Goal: Task Accomplishment & Management: Use online tool/utility

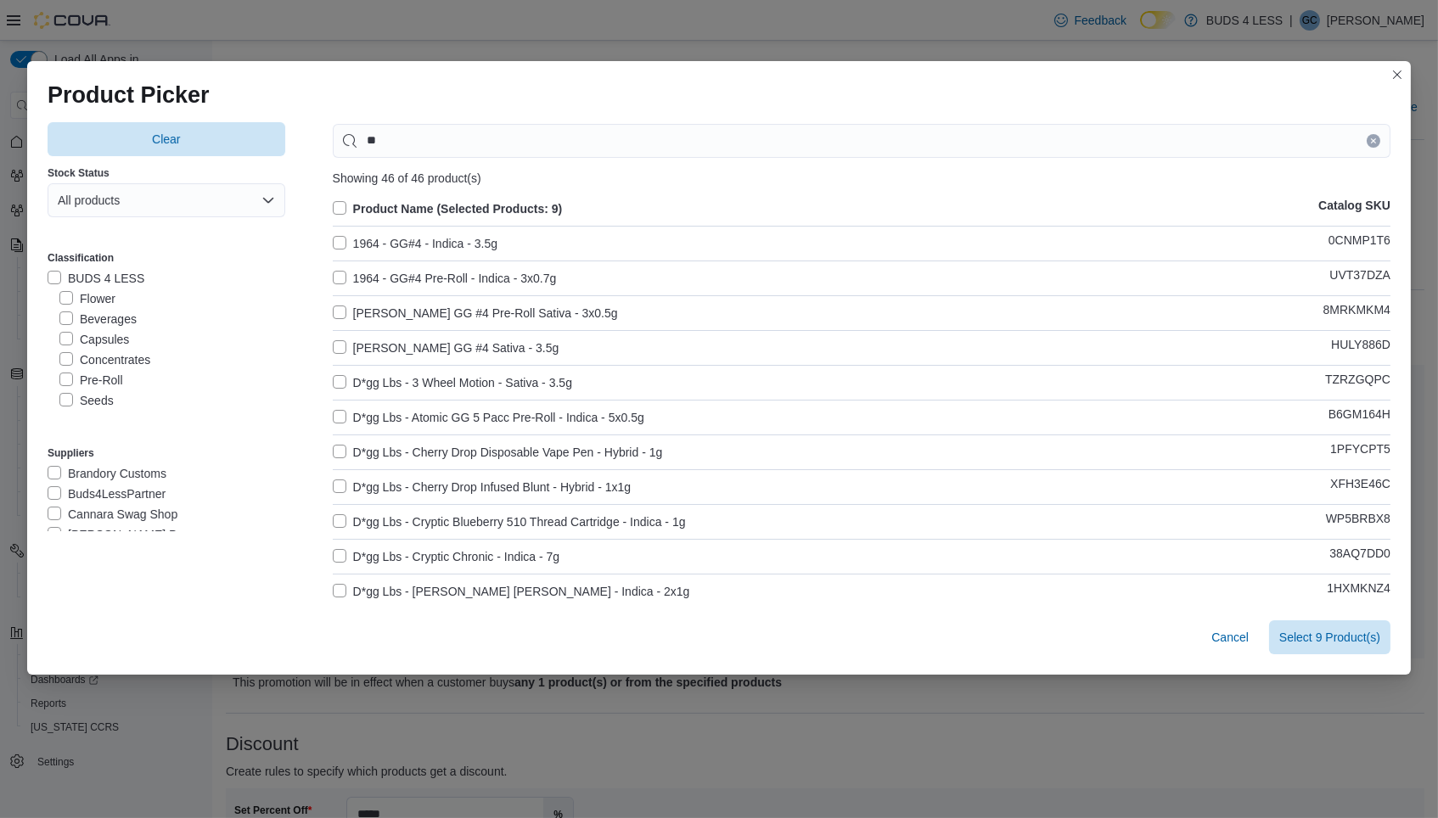
scroll to position [206, 0]
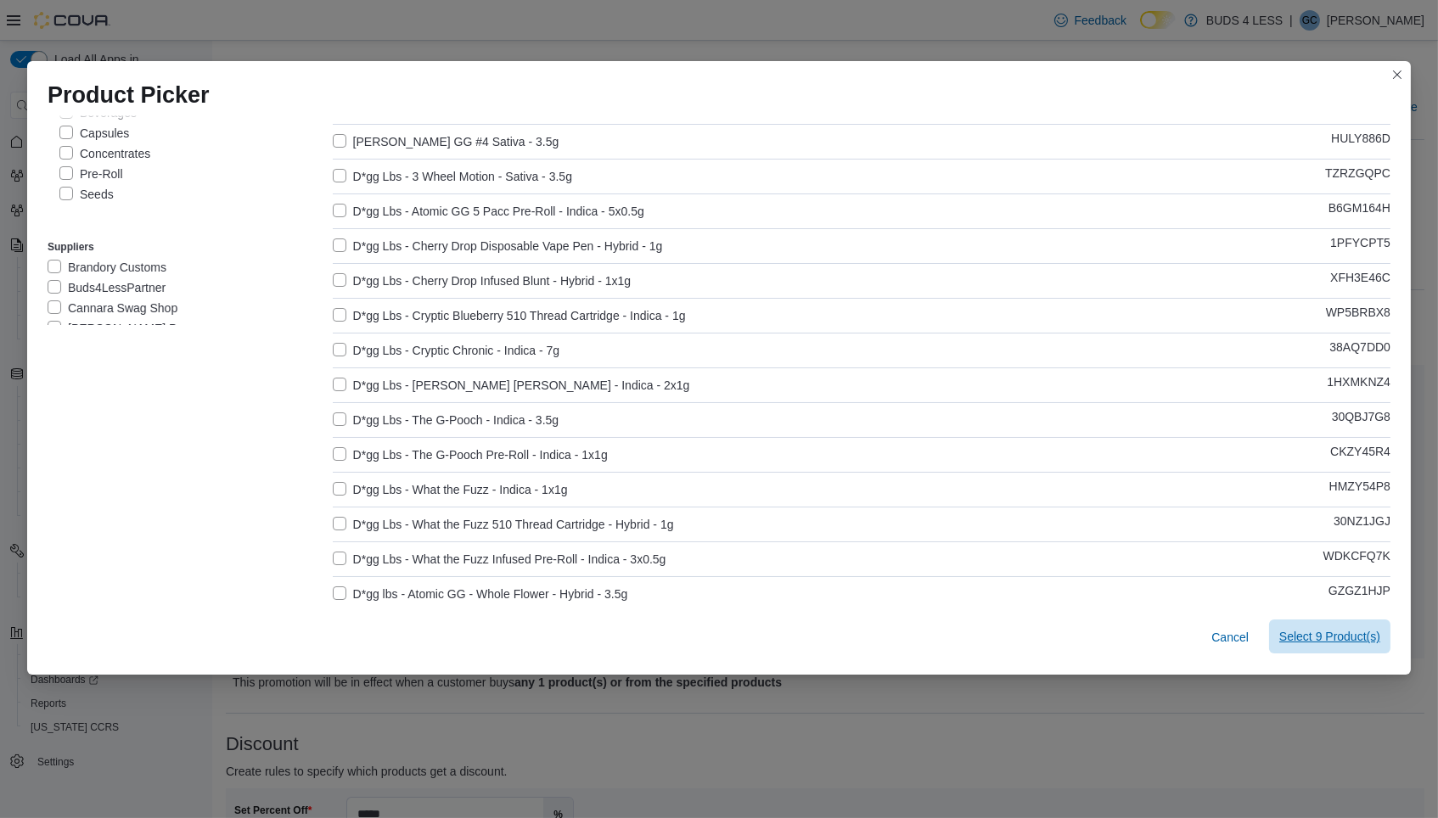
click at [1327, 640] on span "Select 9 Product(s)" at bounding box center [1329, 636] width 101 height 17
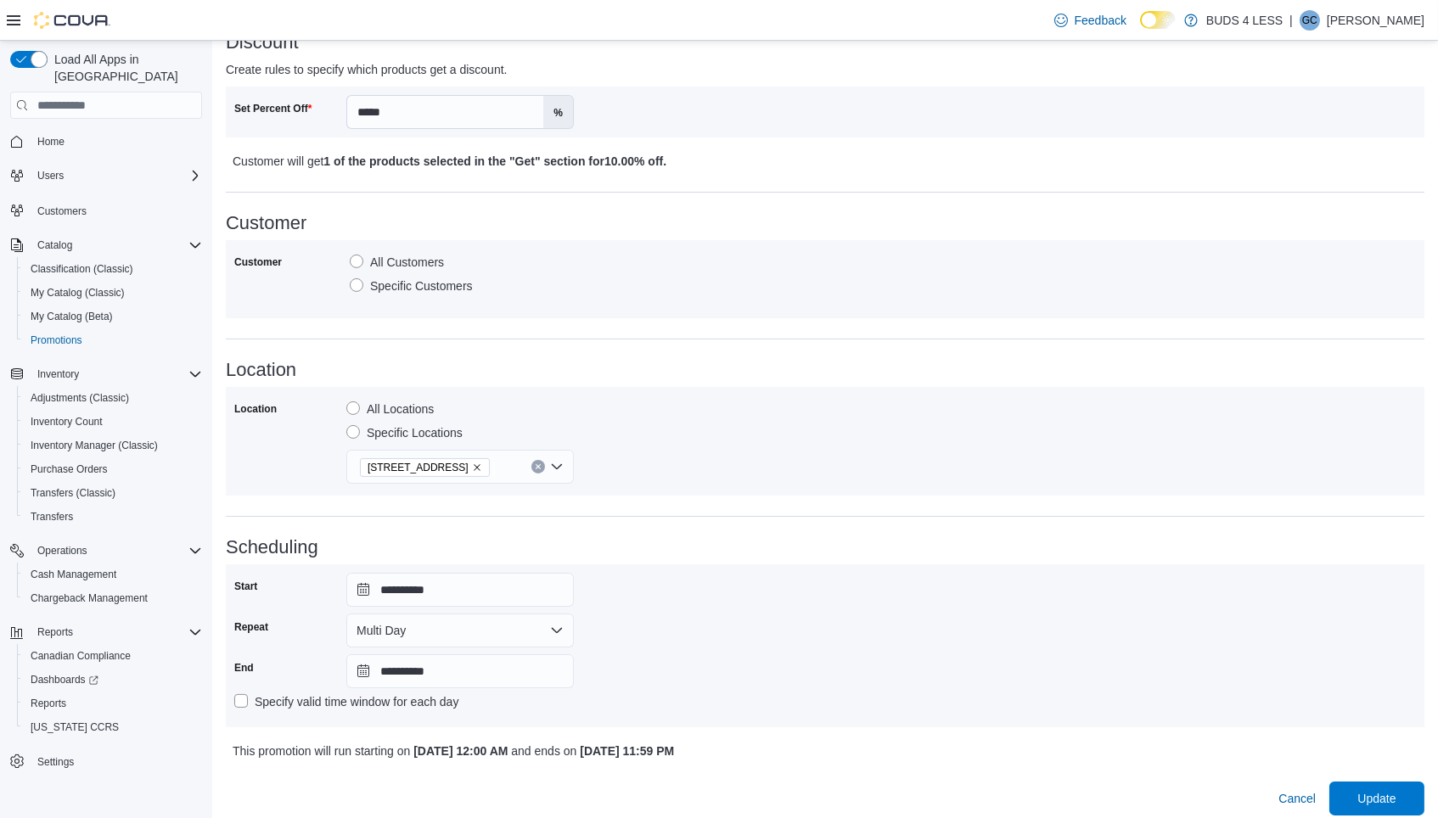
scroll to position [700, 0]
click at [1387, 810] on div "**********" at bounding box center [825, 85] width 1226 height 1491
click at [1383, 796] on span "Update" at bounding box center [1377, 800] width 75 height 34
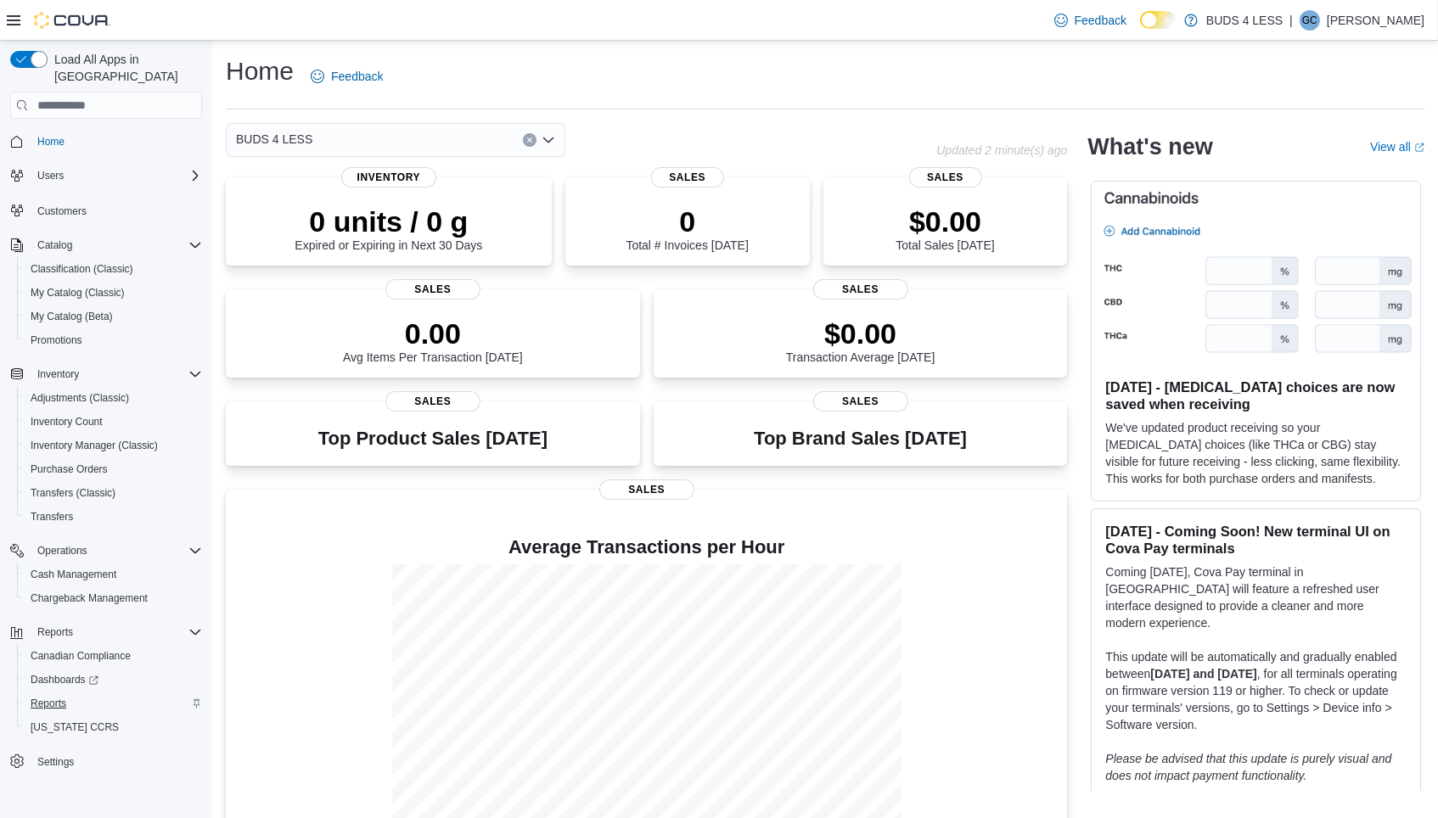
click at [42, 697] on span "Reports" at bounding box center [49, 704] width 36 height 14
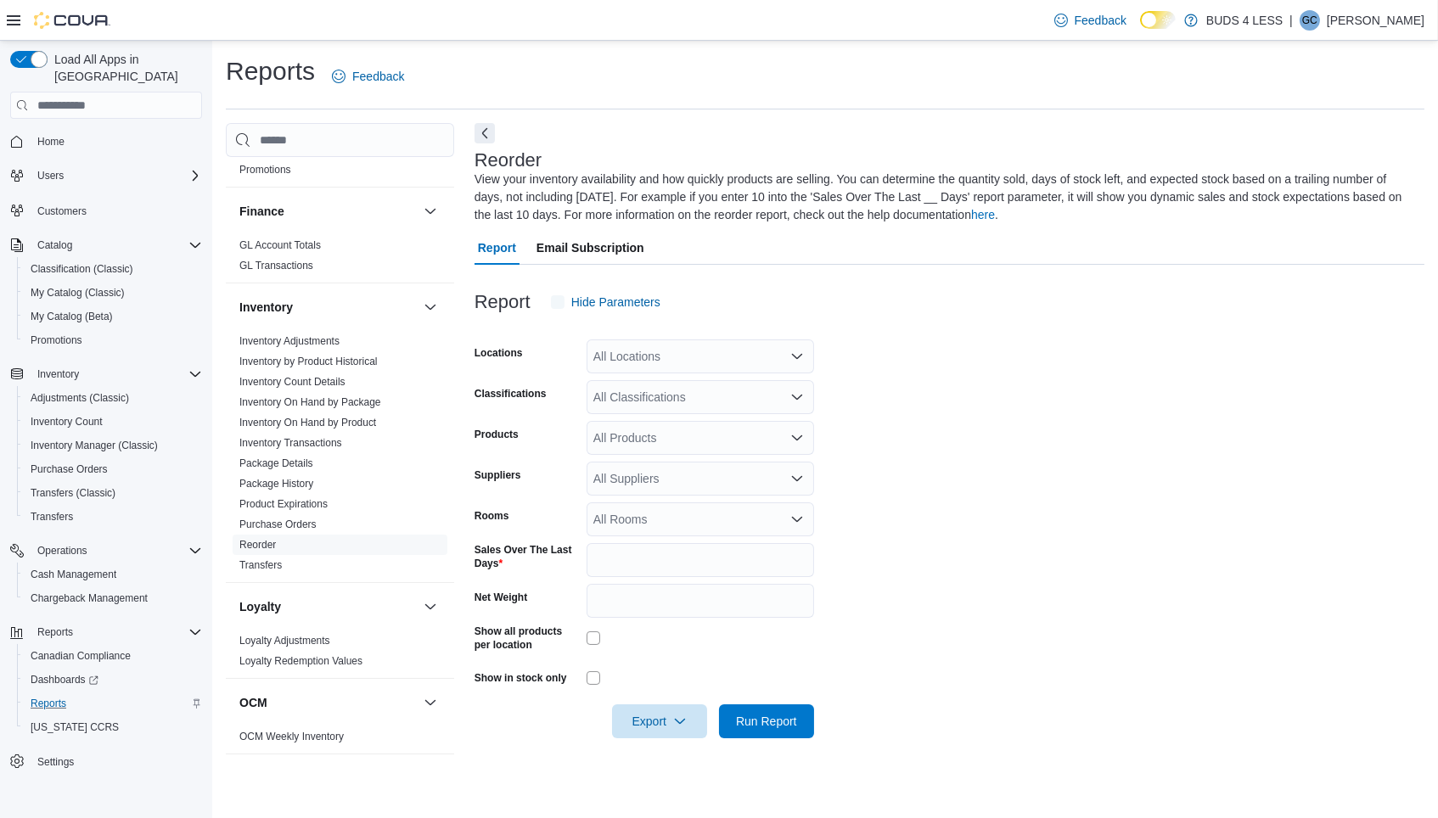
scroll to position [761, 0]
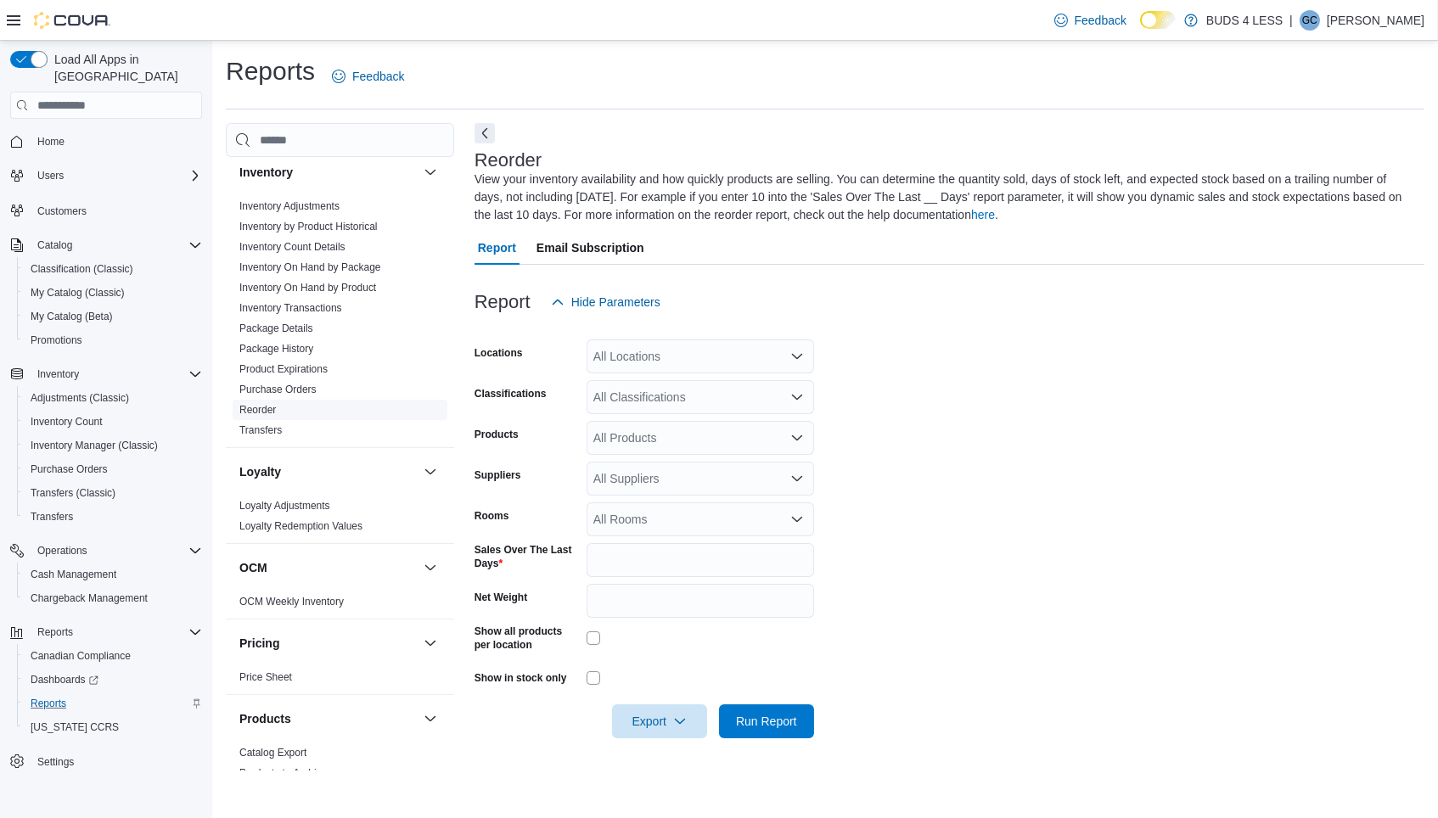
click at [259, 404] on link "Reorder" at bounding box center [257, 410] width 37 height 12
click at [624, 355] on div "All Locations" at bounding box center [701, 357] width 228 height 34
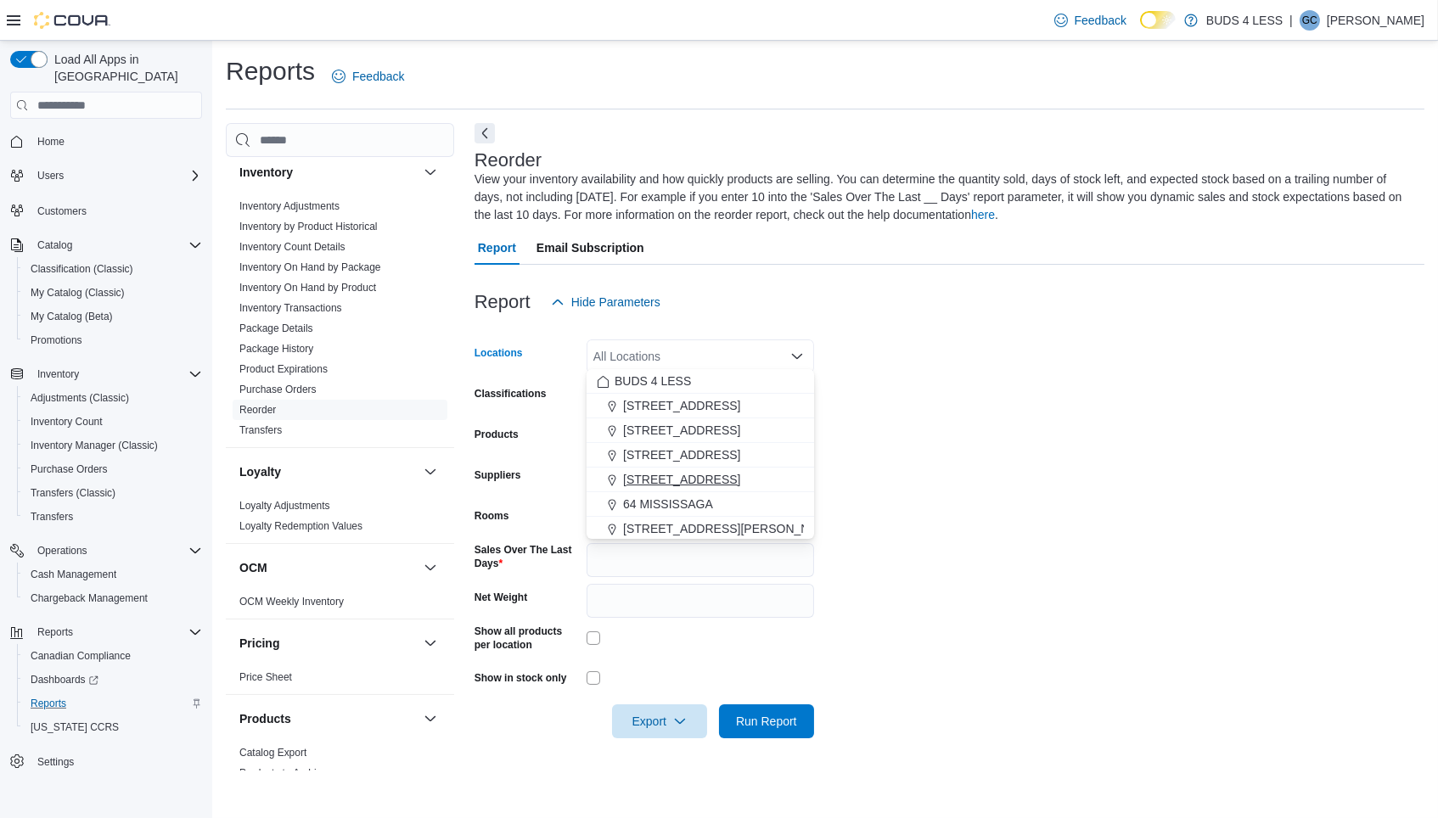
click at [672, 474] on span "[STREET_ADDRESS]" at bounding box center [681, 479] width 117 height 17
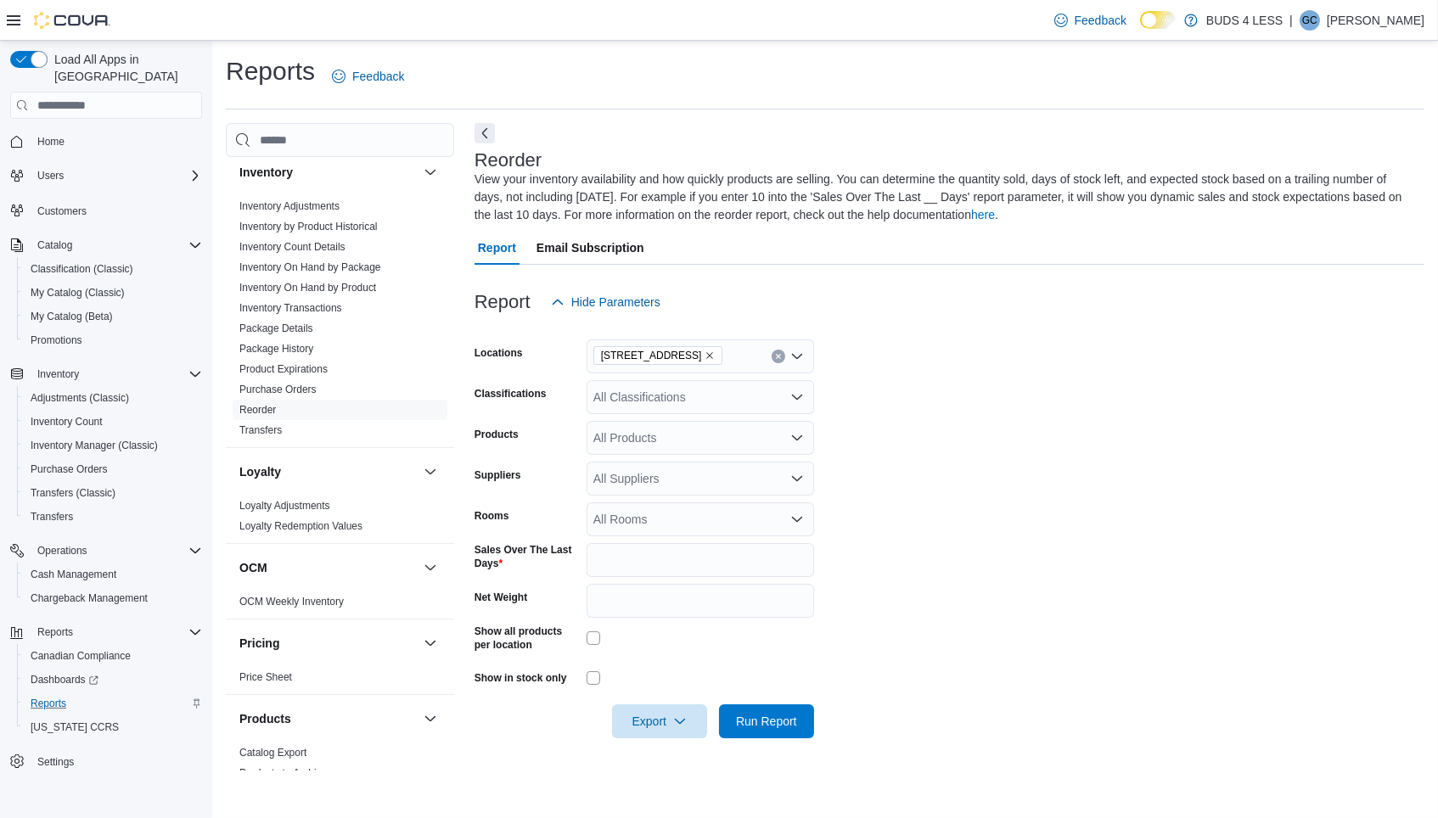
click at [942, 432] on form "Locations [STREET_ADDRESS] Classifications All Classifications Products All Pro…" at bounding box center [950, 528] width 950 height 419
click at [687, 402] on div "All Classifications" at bounding box center [701, 397] width 228 height 34
click at [652, 469] on span "Beverages" at bounding box center [651, 471] width 57 height 17
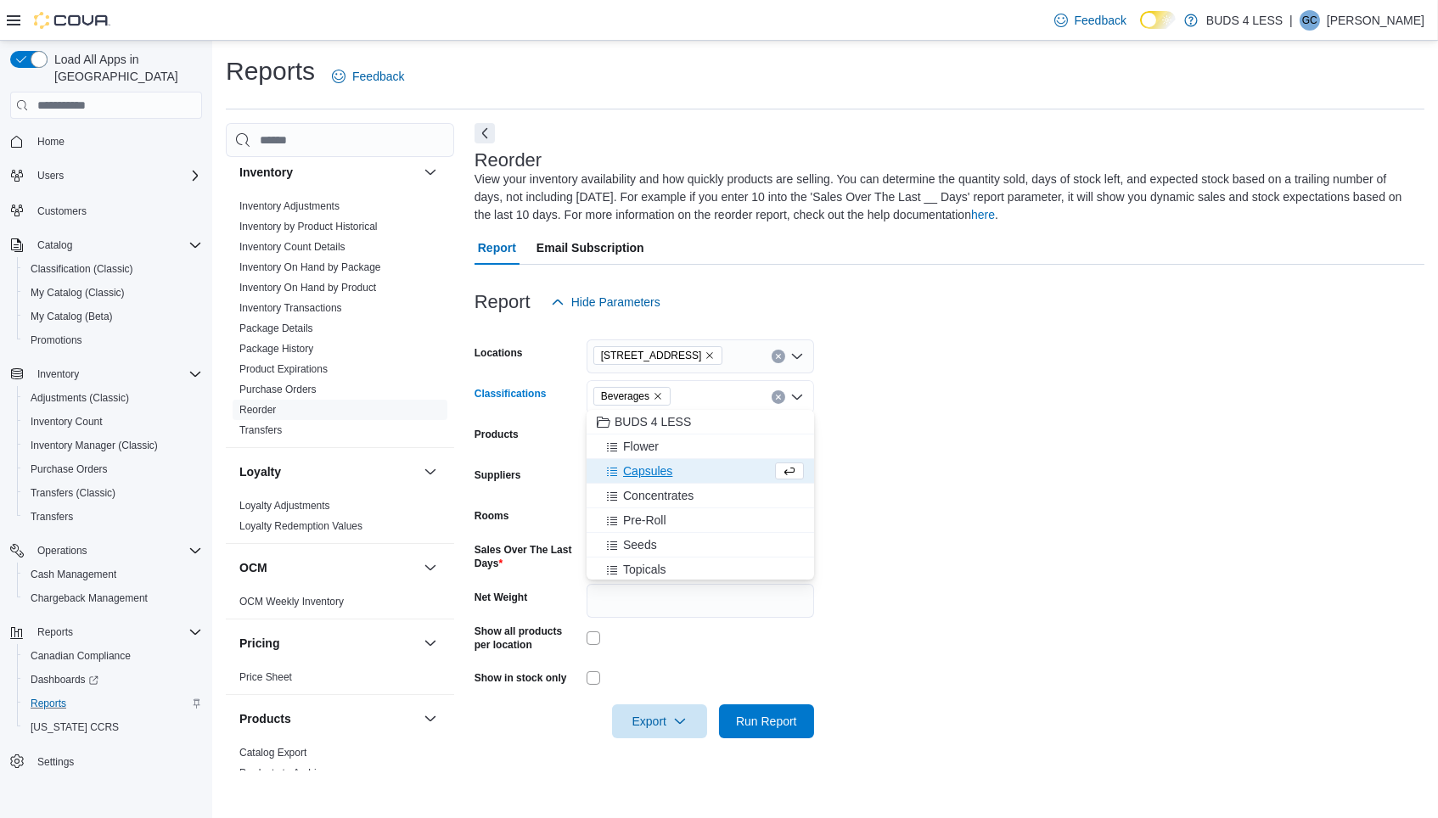
click at [991, 411] on form "Locations [STREET_ADDRESS] Classifications Beverages Combo box. Selected. [GEOG…" at bounding box center [950, 528] width 950 height 419
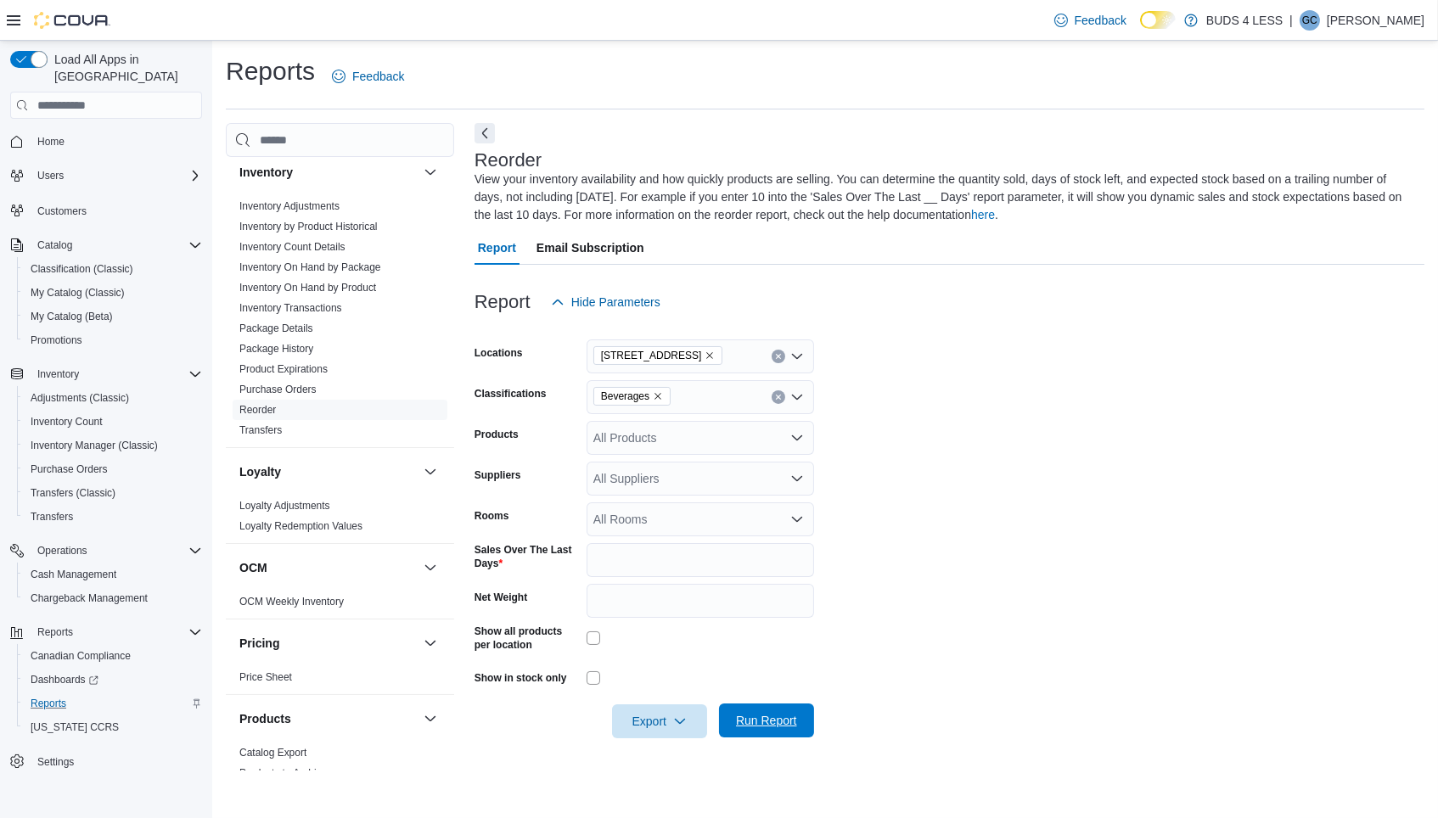
click at [756, 727] on span "Run Report" at bounding box center [766, 721] width 75 height 34
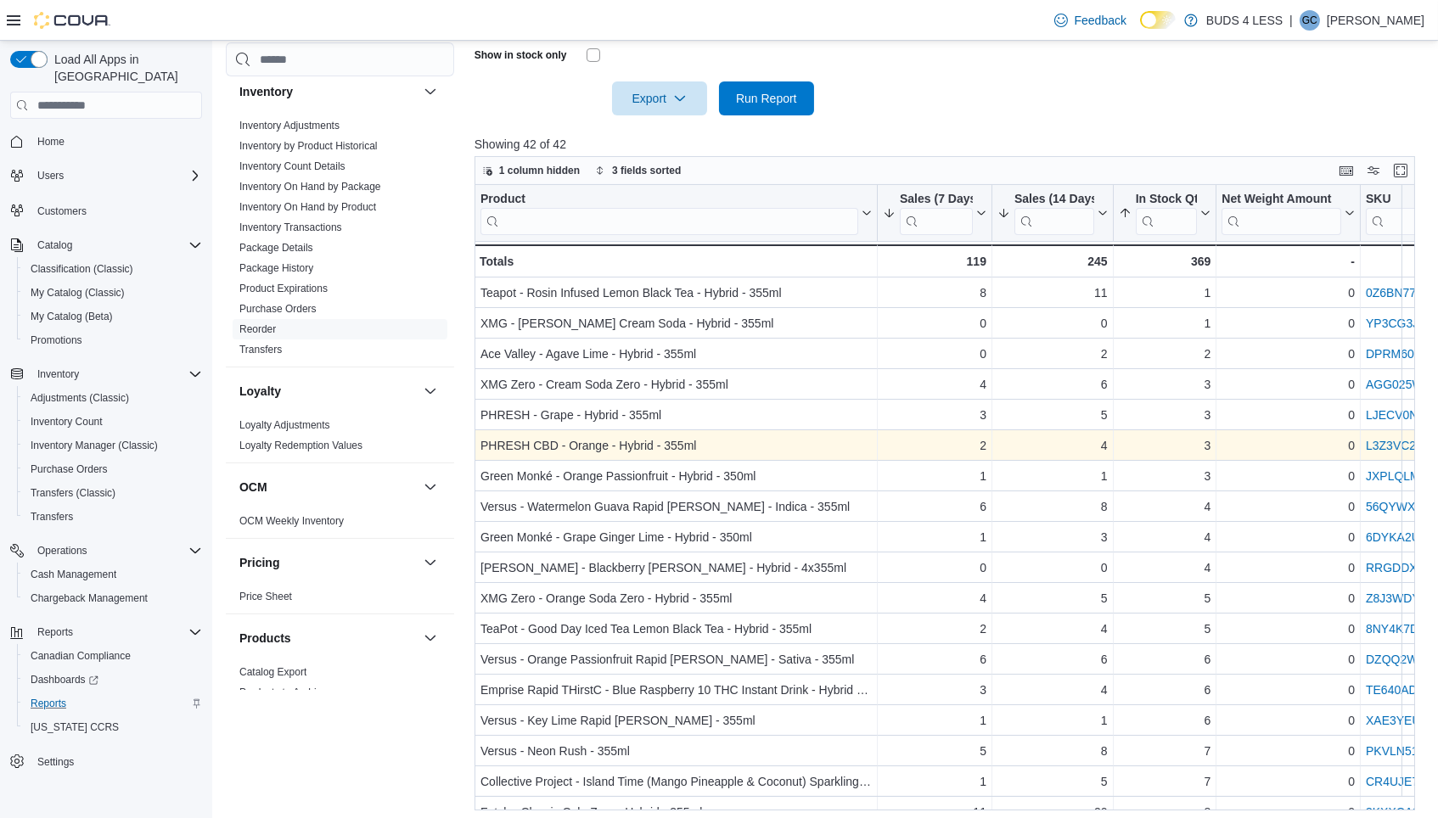
scroll to position [1, 212]
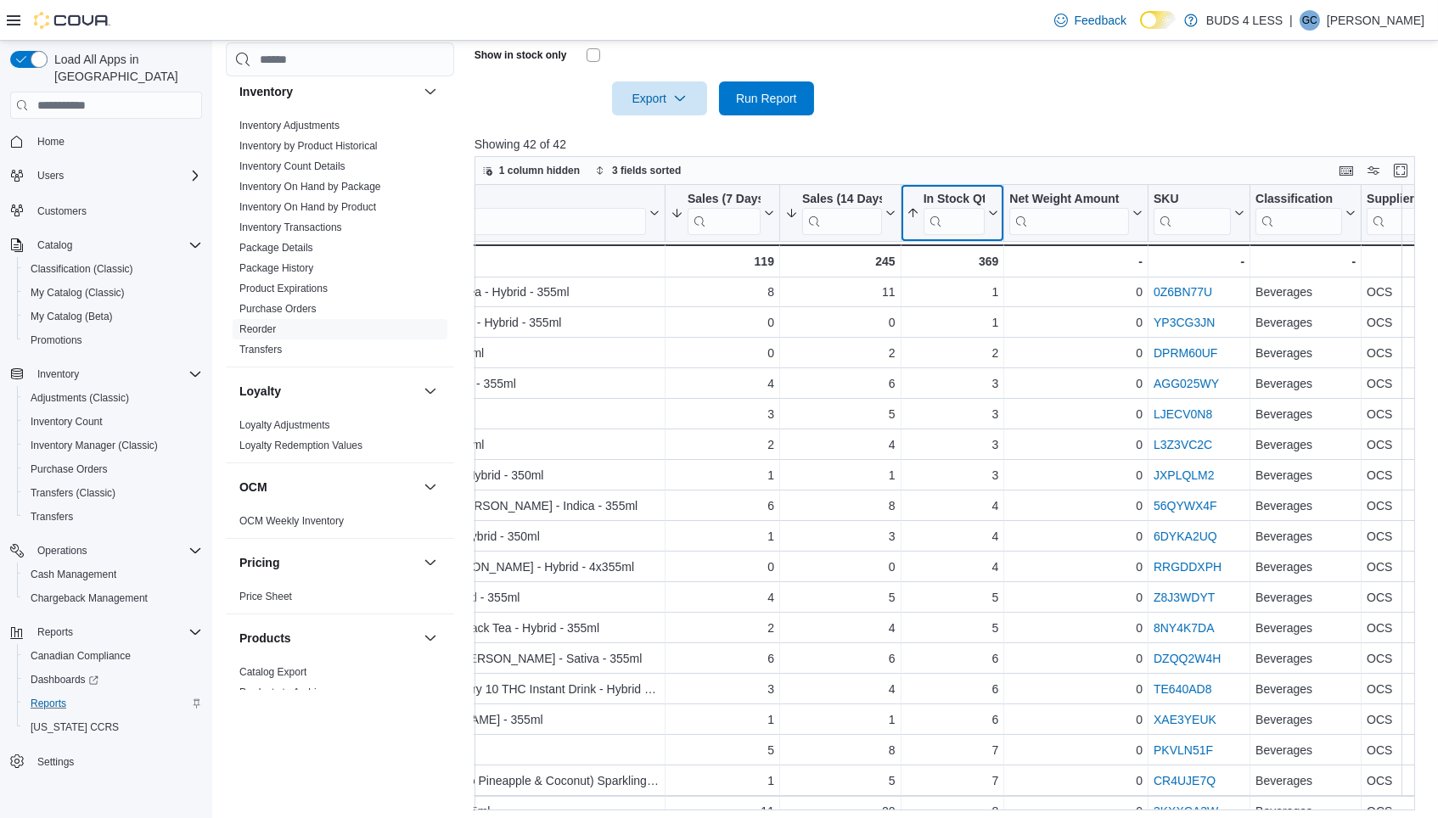
click at [992, 208] on icon at bounding box center [992, 213] width 14 height 10
click at [961, 273] on span "Sort Low-High" at bounding box center [964, 273] width 65 height 14
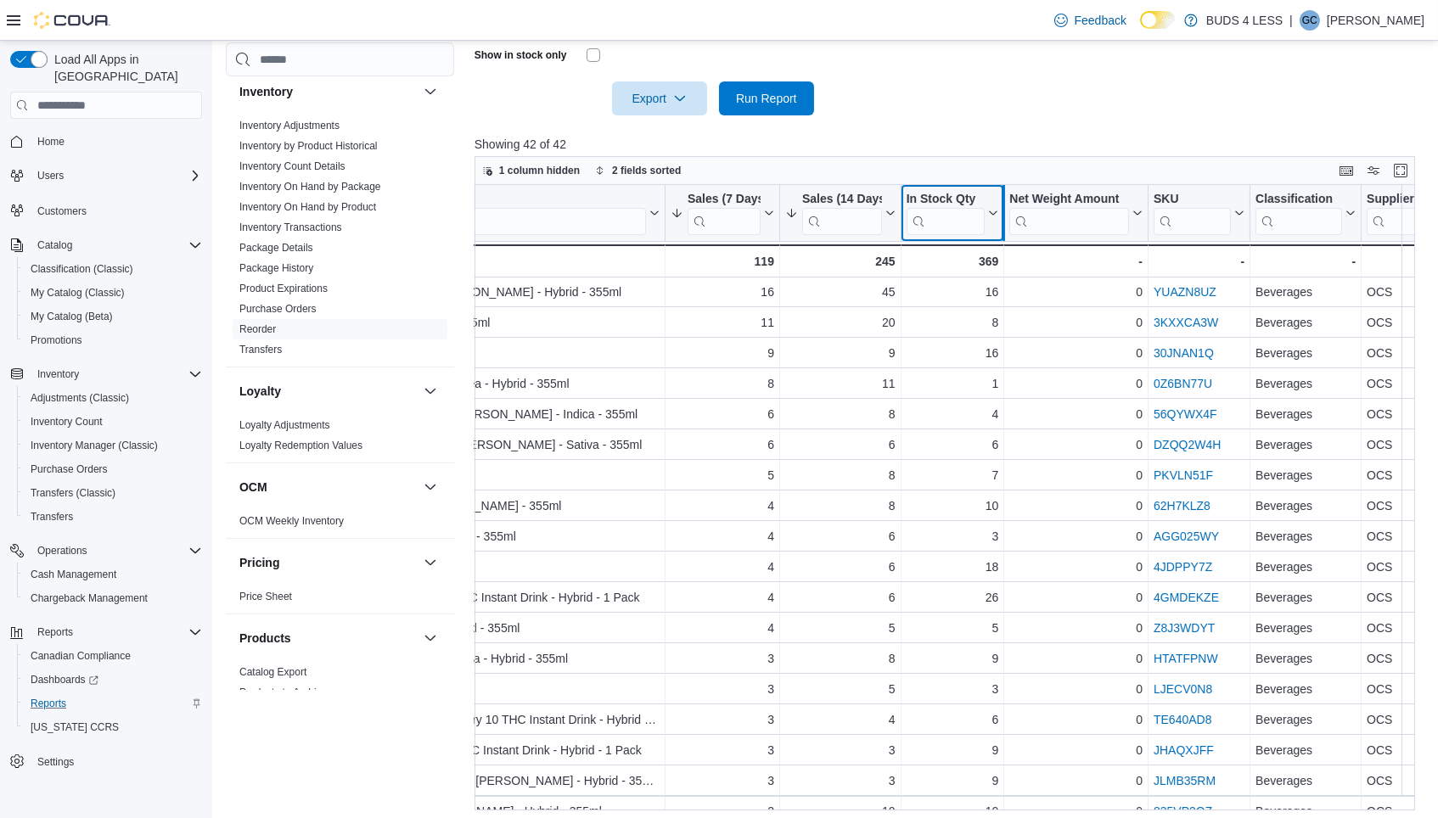
click at [998, 203] on div at bounding box center [1004, 213] width 14 height 56
click at [994, 208] on icon at bounding box center [992, 213] width 14 height 10
click at [975, 267] on span "Sort Low-High" at bounding box center [964, 273] width 65 height 14
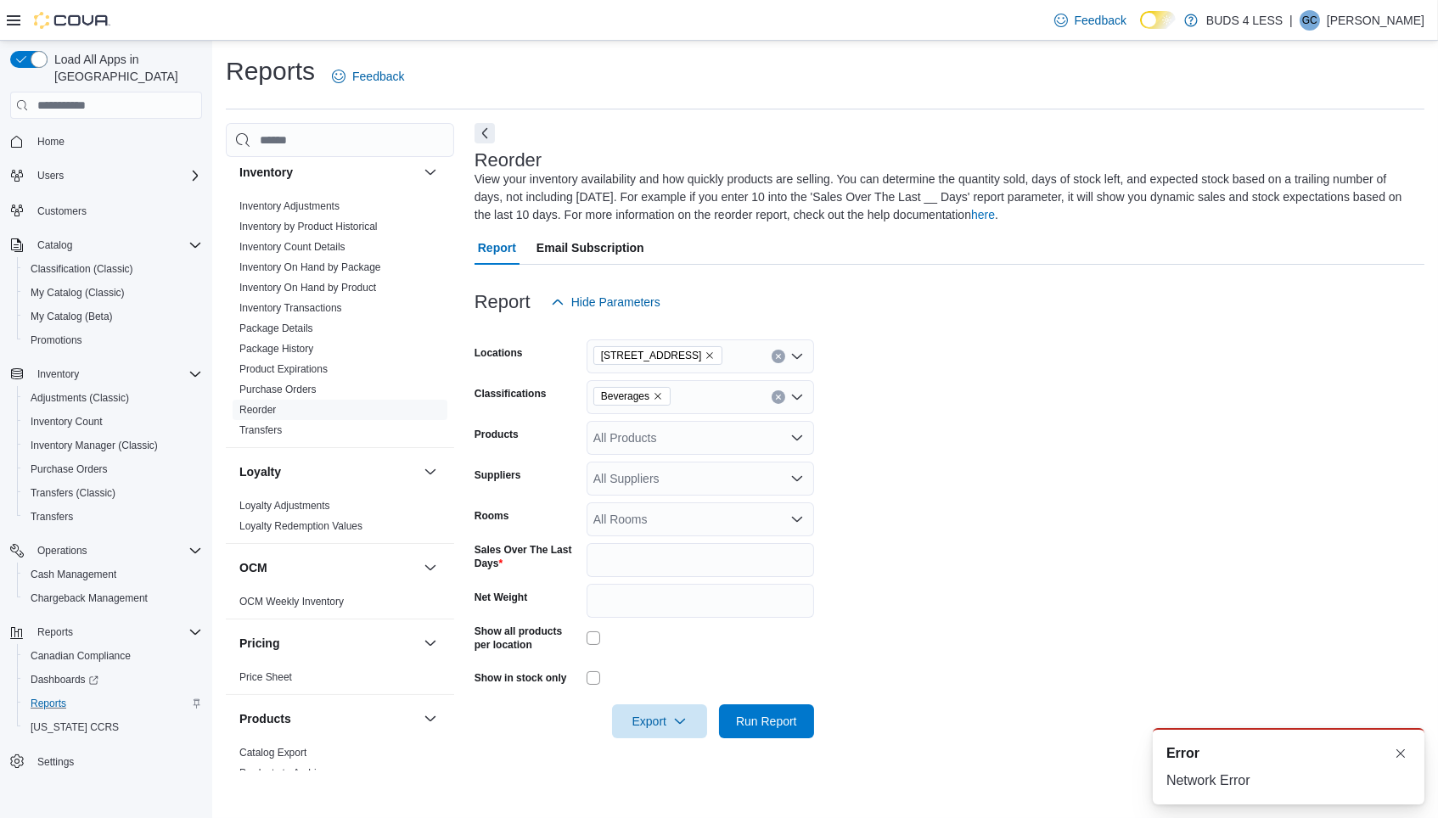
scroll to position [0, 0]
